Goal: Find specific page/section: Find specific page/section

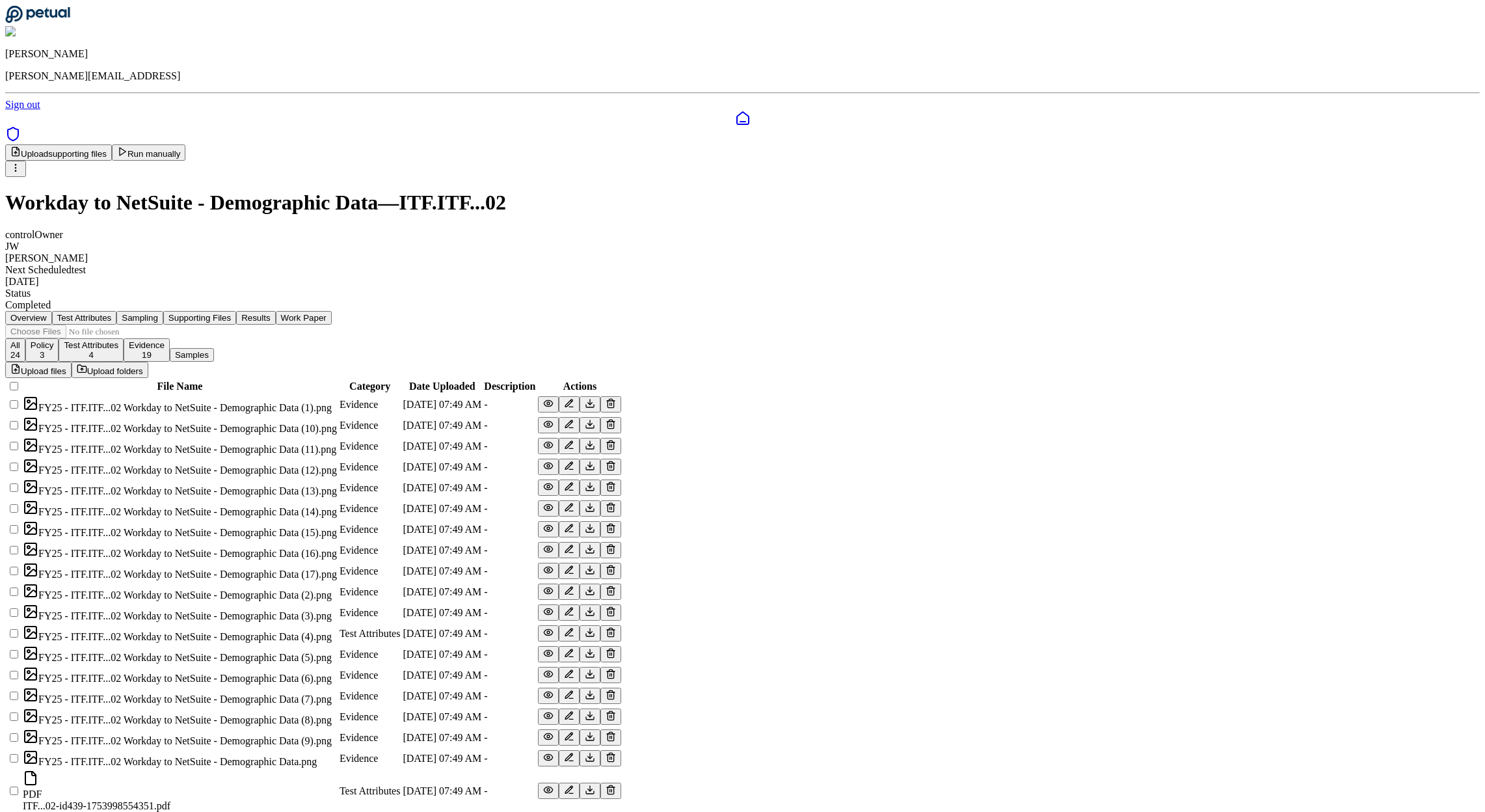
click at [236, 311] on button "Supporting Files" at bounding box center [199, 318] width 73 height 13
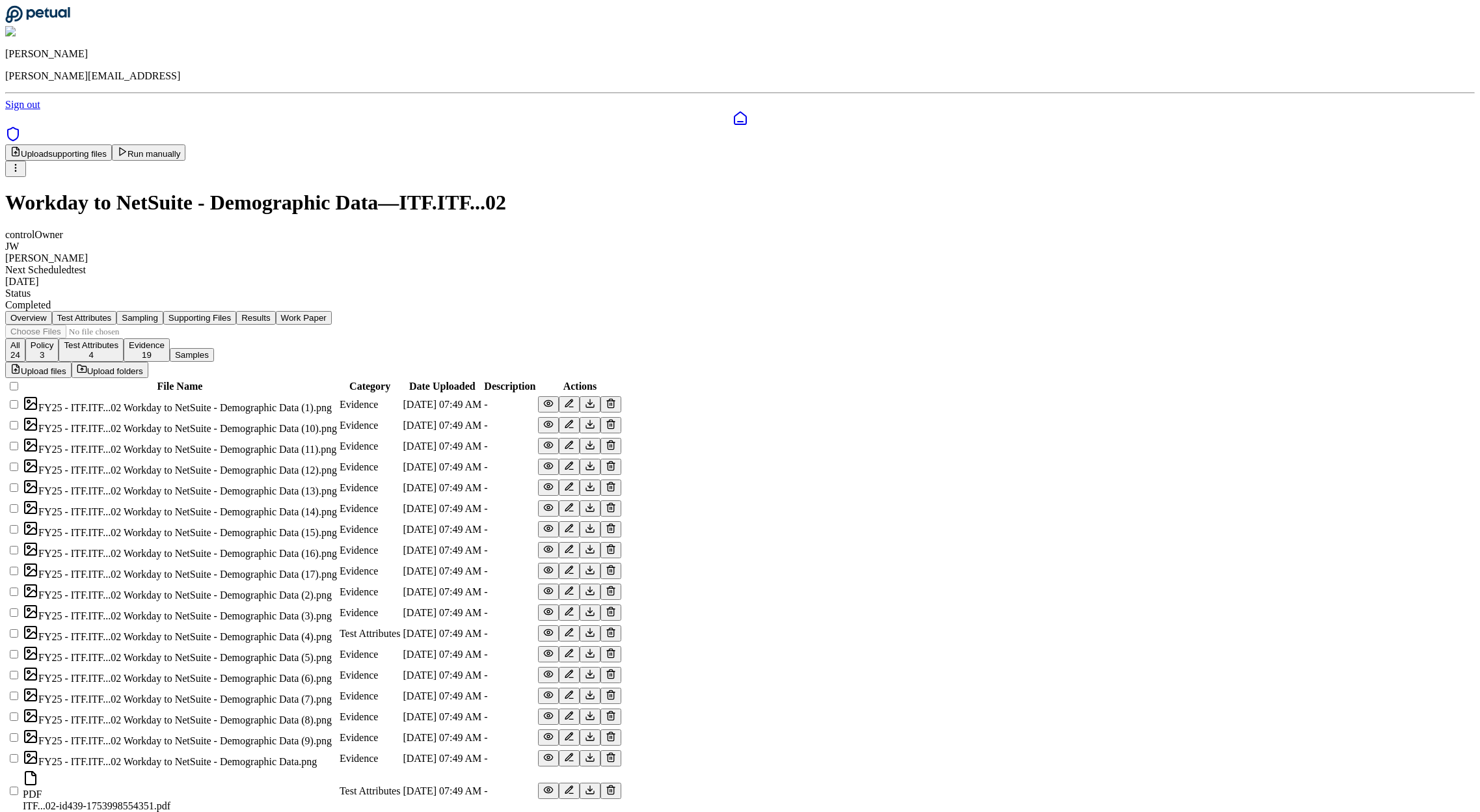
drag, startPoint x: 397, startPoint y: 302, endPoint x: 391, endPoint y: 302, distance: 6.0
click at [21, 379] on th at bounding box center [13, 386] width 14 height 14
